Goal: Task Accomplishment & Management: Manage account settings

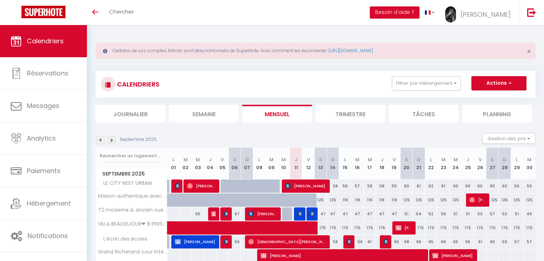
select select "0"
select select "8100"
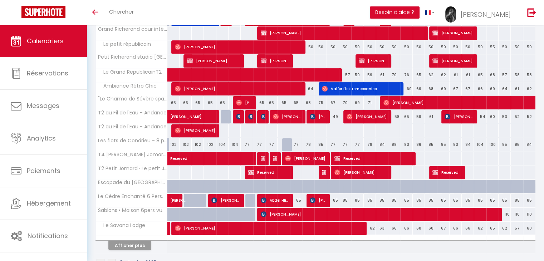
scroll to position [242, 0]
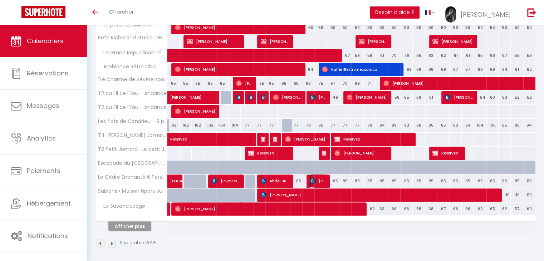
click at [316, 178] on span "Alin Patruica" at bounding box center [318, 181] width 16 height 14
select select "KO"
select select "40746"
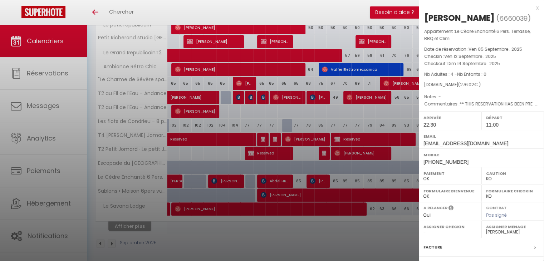
click at [51, 103] on div at bounding box center [272, 130] width 544 height 261
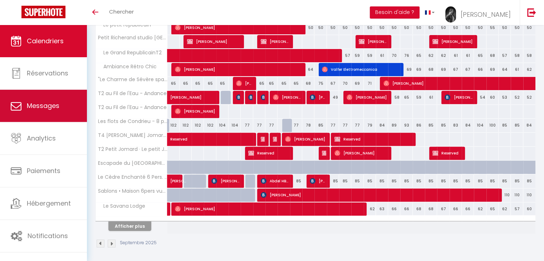
click at [61, 108] on link "Messages" at bounding box center [43, 106] width 87 height 32
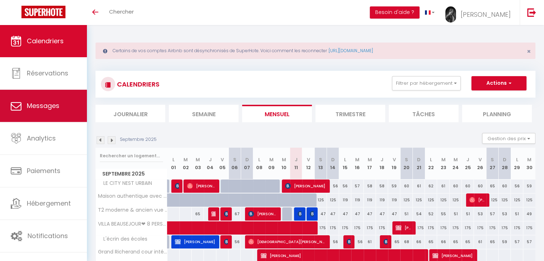
select select "message"
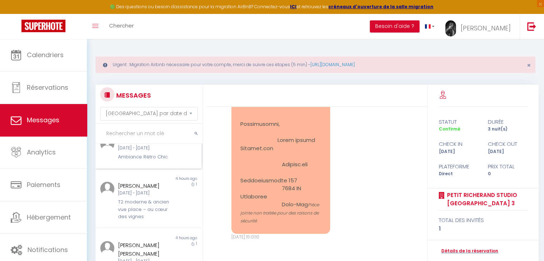
scroll to position [215, 0]
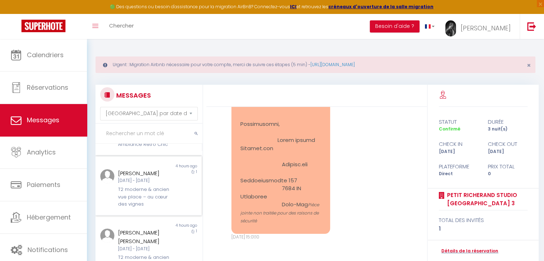
click at [164, 178] on div "[PERSON_NAME]" at bounding box center [144, 173] width 53 height 9
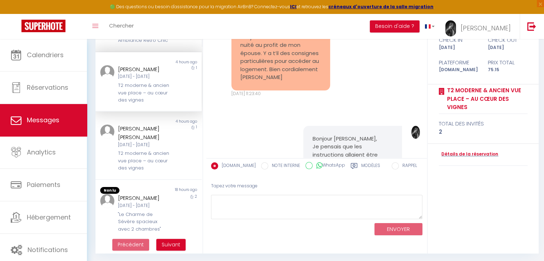
scroll to position [105, 0]
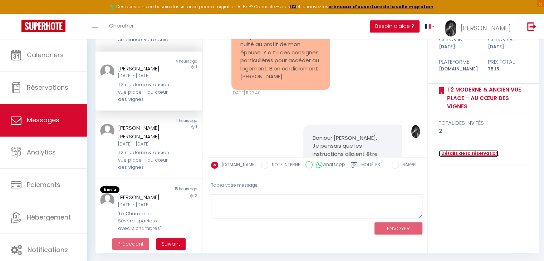
click at [467, 151] on link "Détails de la réservation" at bounding box center [468, 153] width 59 height 7
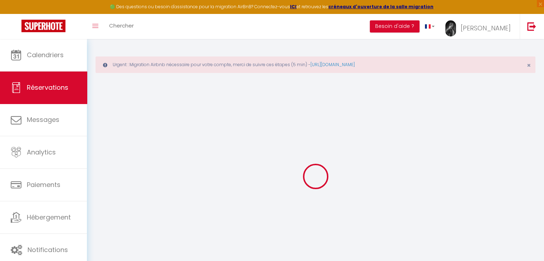
select select
checkbox input "false"
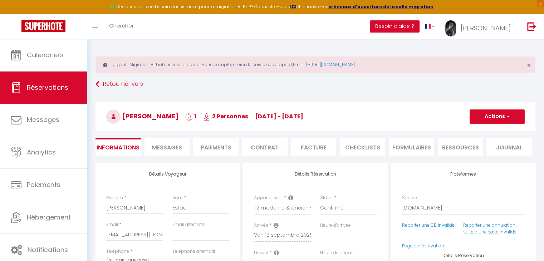
select select
checkbox input "false"
type textarea "** THIS RESERVATION HAS BEEN PRE-PAID ** BOOKING NOTE : Payment charge is EUR 1…"
type input "25"
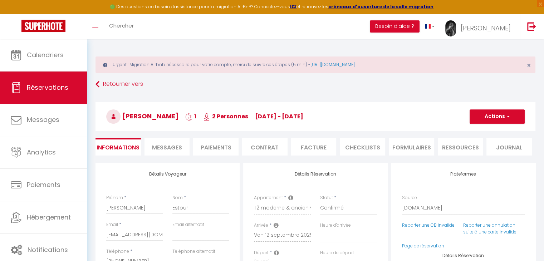
type input "1.7"
select select
checkbox input "false"
select select
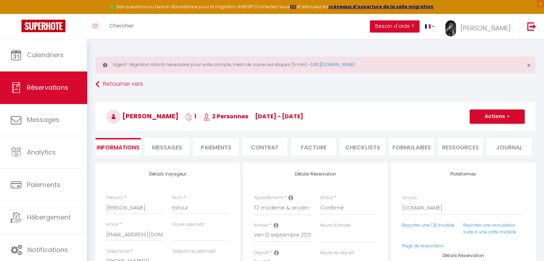
select select
click at [222, 147] on li "Paiements" at bounding box center [215, 147] width 45 height 18
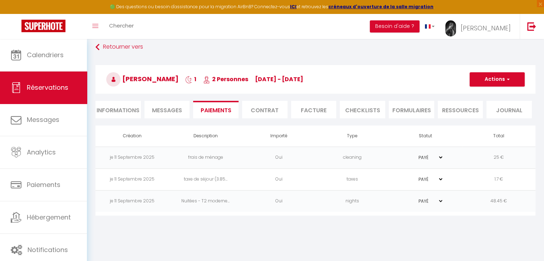
scroll to position [39, 0]
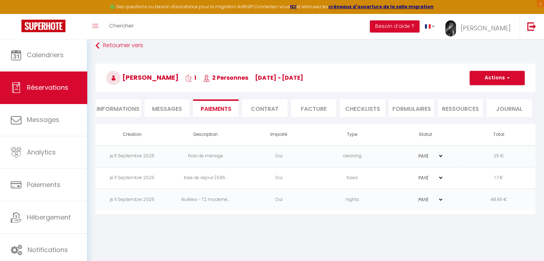
click at [127, 110] on li "Informations" at bounding box center [117, 108] width 45 height 18
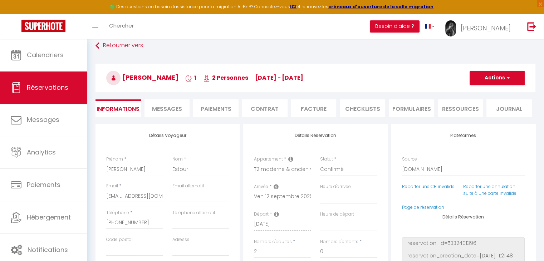
select select
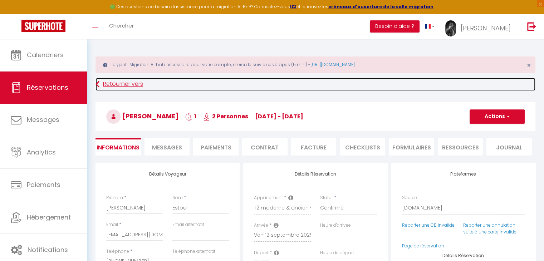
click at [104, 85] on link "Retourner vers" at bounding box center [315, 84] width 440 height 13
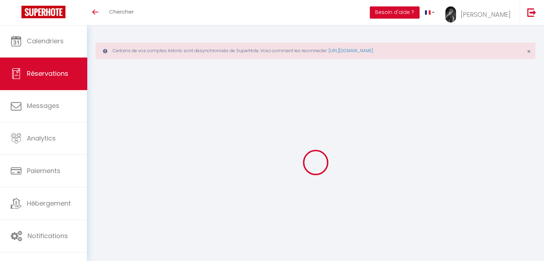
select select
checkbox input "false"
select select
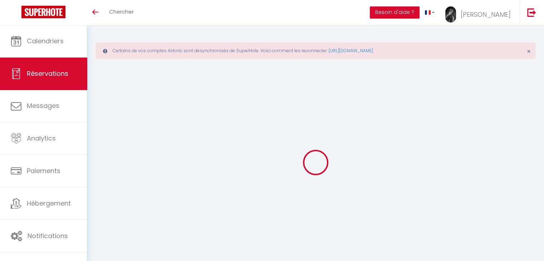
checkbox input "false"
type textarea "** THIS RESERVATION HAS BEEN PRE-PAID ** BOOKING NOTE : Payment charge is EUR 1…"
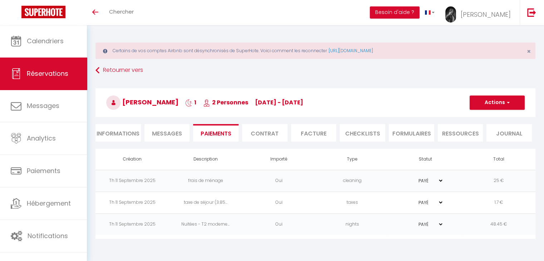
click at [124, 139] on li "Informations" at bounding box center [117, 133] width 45 height 18
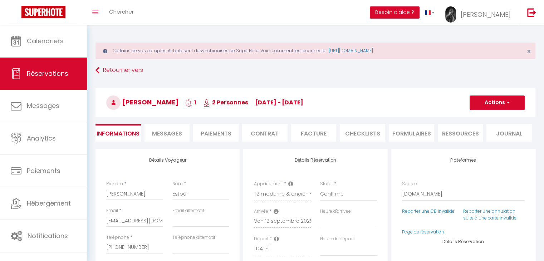
select select
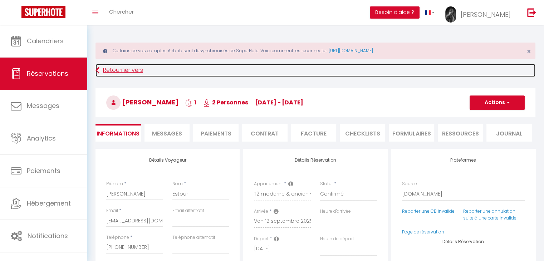
click at [105, 75] on link "Retourner vers" at bounding box center [315, 70] width 440 height 13
select select
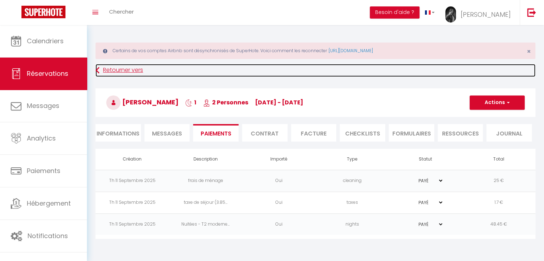
click at [97, 73] on icon at bounding box center [97, 70] width 4 height 13
select select
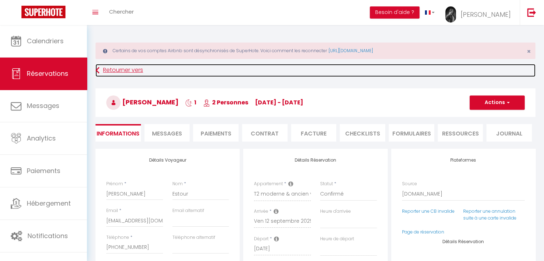
click at [97, 70] on icon at bounding box center [97, 70] width 4 height 13
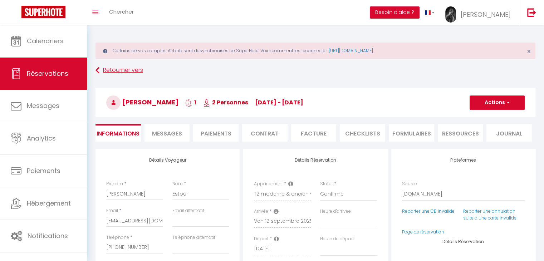
scroll to position [25, 0]
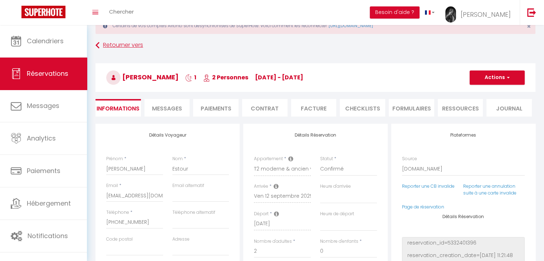
select select "message"
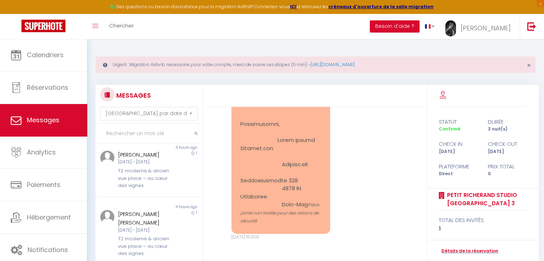
scroll to position [4702, 0]
